Goal: Transaction & Acquisition: Subscribe to service/newsletter

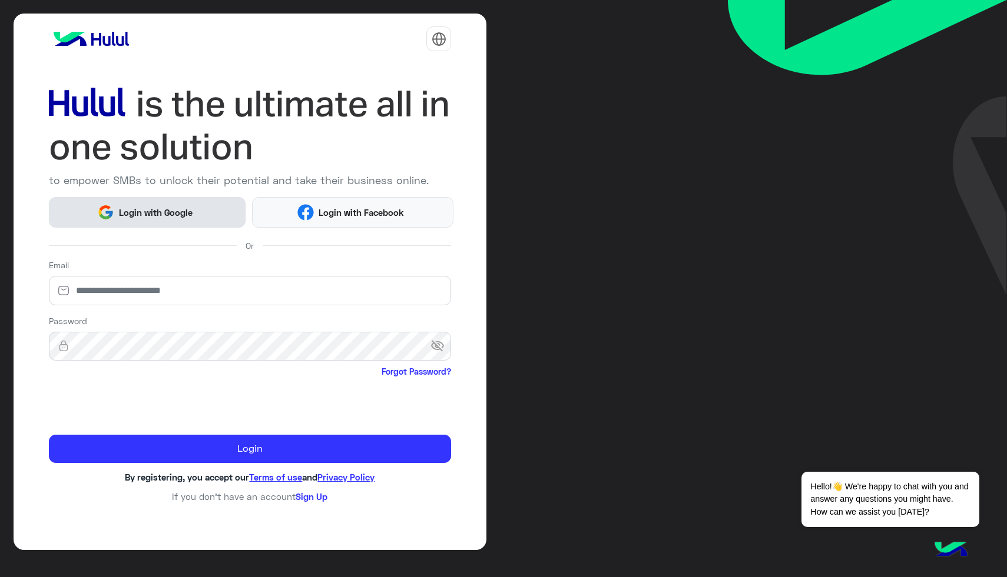
click at [210, 209] on button "Login with Google" at bounding box center [147, 212] width 197 height 31
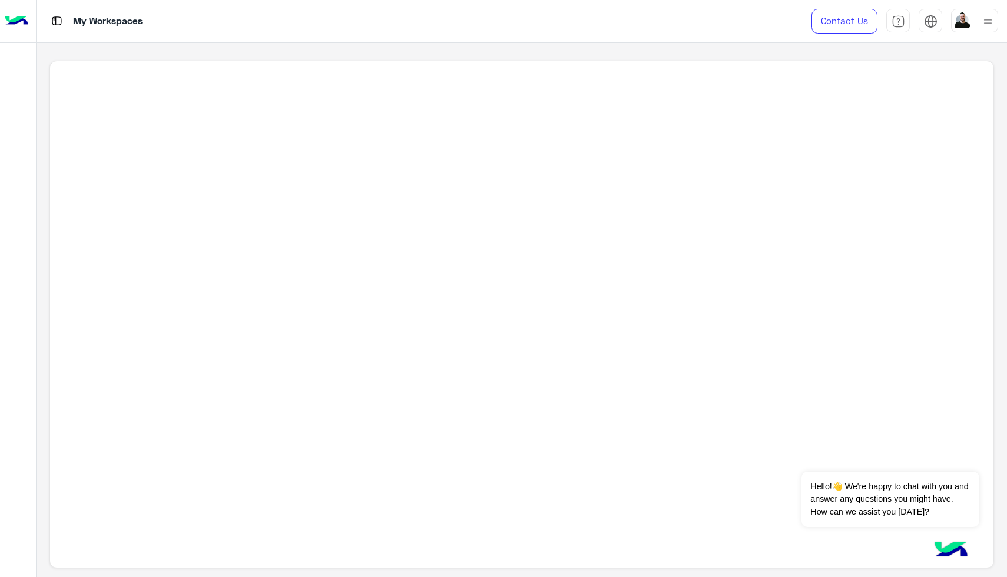
click at [295, 95] on div at bounding box center [521, 315] width 944 height 509
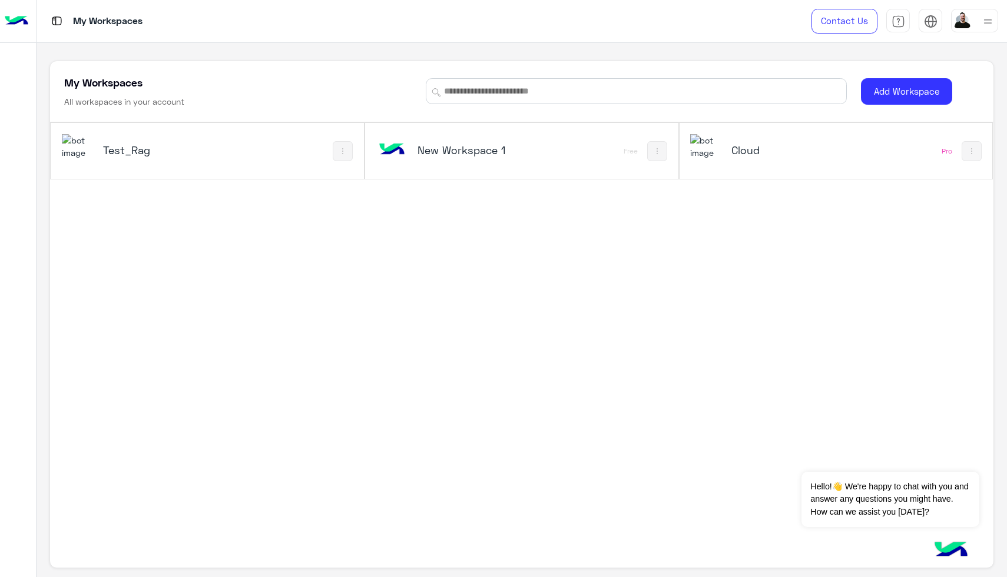
click at [442, 155] on h5 "New Workspace 1" at bounding box center [469, 150] width 105 height 14
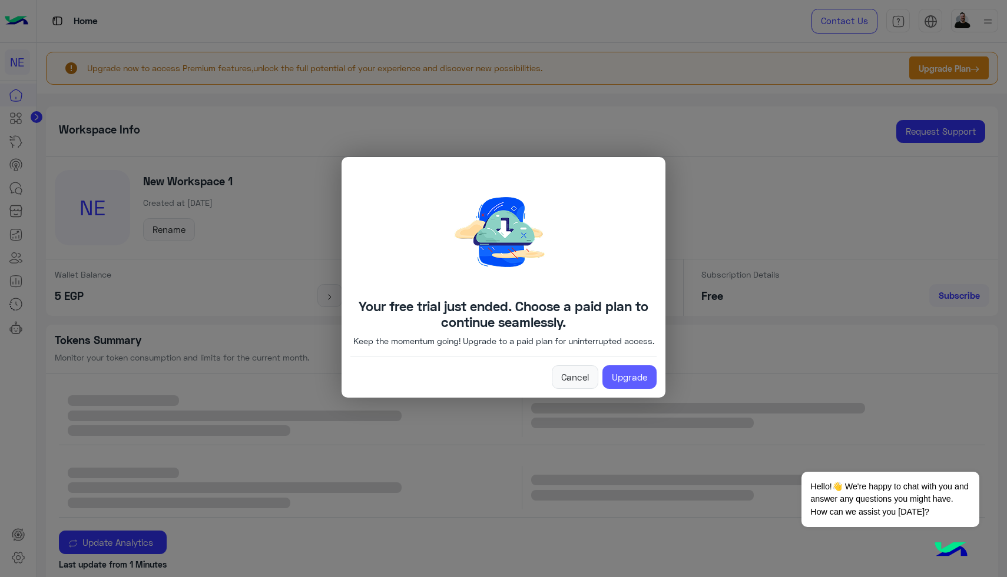
click at [624, 384] on link "Upgrade" at bounding box center [629, 378] width 54 height 24
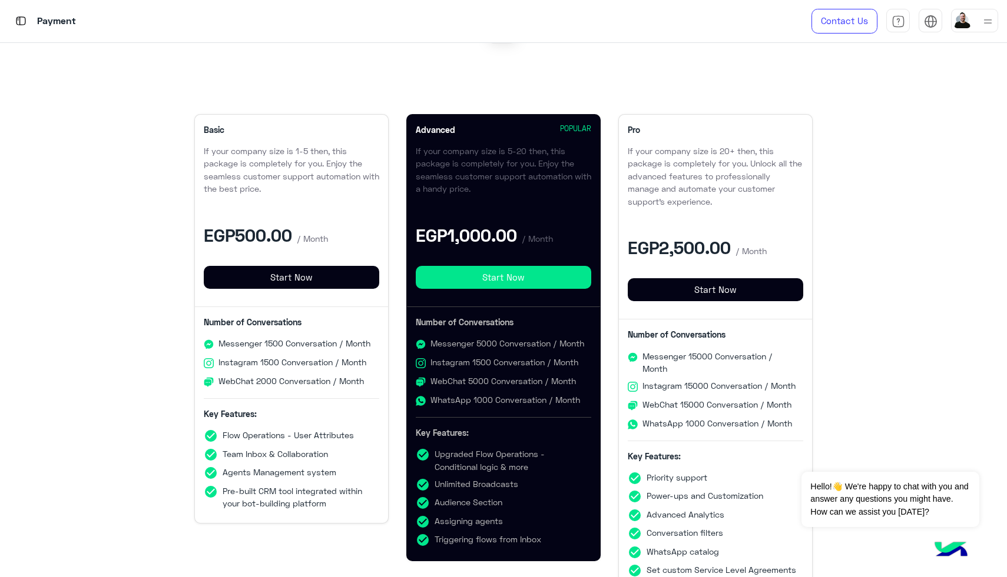
scroll to position [152, 0]
